Goal: Task Accomplishment & Management: Use online tool/utility

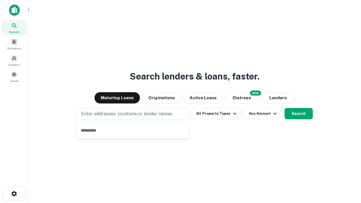
type input "**********"
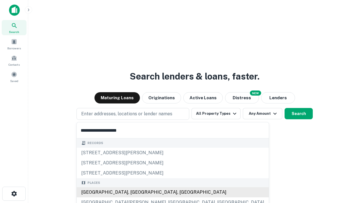
click at [135, 192] on div "[GEOGRAPHIC_DATA], [GEOGRAPHIC_DATA], [GEOGRAPHIC_DATA]" at bounding box center [173, 192] width 192 height 10
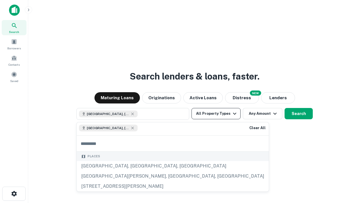
click at [216, 114] on button "All Property Types" at bounding box center [215, 113] width 49 height 11
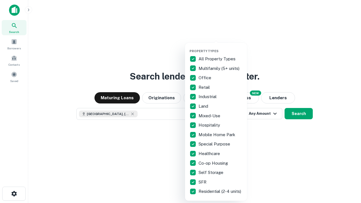
click at [220, 47] on button "button" at bounding box center [220, 47] width 62 height 0
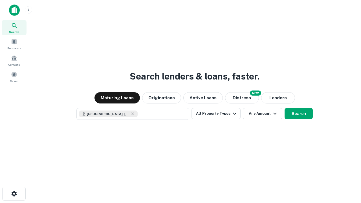
scroll to position [9, 0]
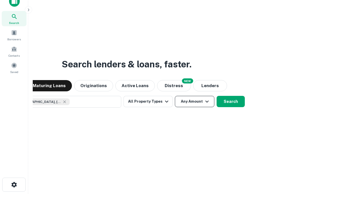
click at [175, 96] on button "Any Amount" at bounding box center [194, 101] width 39 height 11
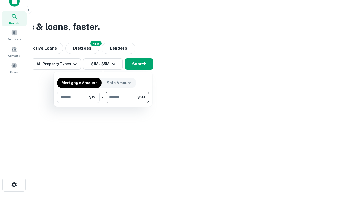
type input "*******"
click at [103, 103] on button "button" at bounding box center [103, 103] width 92 height 0
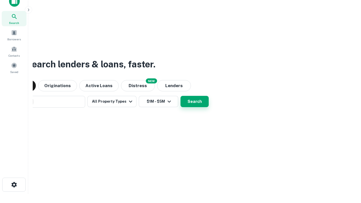
click at [180, 96] on button "Search" at bounding box center [194, 101] width 28 height 11
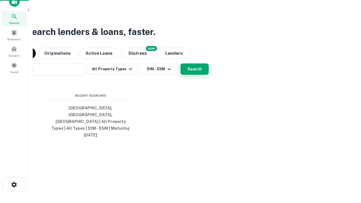
scroll to position [15, 159]
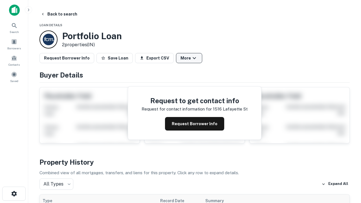
click at [189, 58] on button "More" at bounding box center [189, 58] width 26 height 10
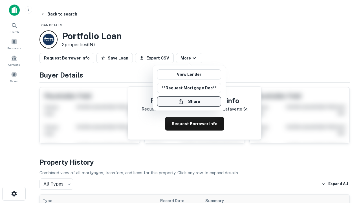
click at [189, 101] on button "Share" at bounding box center [189, 101] width 64 height 10
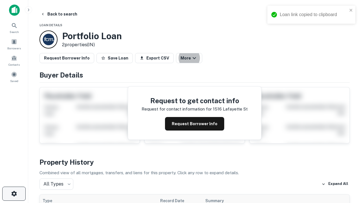
click at [14, 194] on icon "button" at bounding box center [14, 193] width 7 height 7
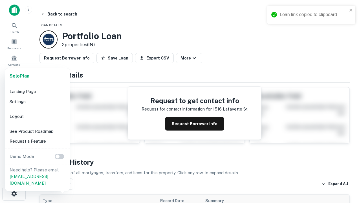
click at [37, 116] on li "Logout" at bounding box center [37, 116] width 60 height 10
